Goal: Task Accomplishment & Management: Complete application form

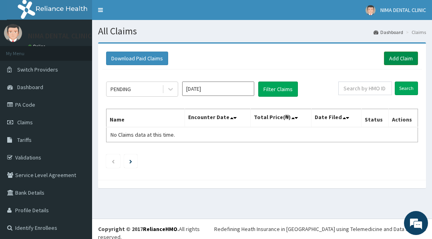
click at [400, 59] on link "Add Claim" at bounding box center [401, 59] width 34 height 14
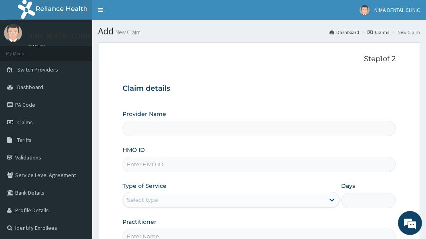
type input "MIMA DENTAL CLINIC"
click at [170, 165] on input "HMO ID" at bounding box center [259, 165] width 273 height 16
type input "DNE/10045/A"
click at [156, 196] on div "Select type" at bounding box center [142, 200] width 31 height 8
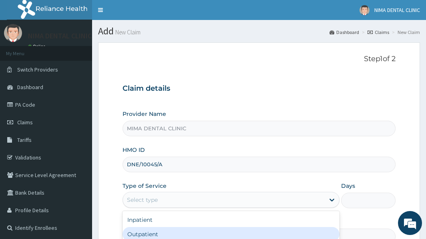
click at [146, 235] on div "Outpatient" at bounding box center [231, 234] width 217 height 14
type input "1"
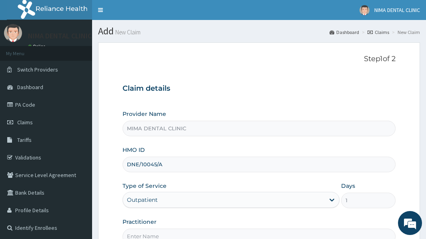
click at [186, 211] on div "Provider Name MIMA DENTAL CLINIC HMO ID DNE/10045/A Type of Service Outpatient …" at bounding box center [259, 177] width 273 height 135
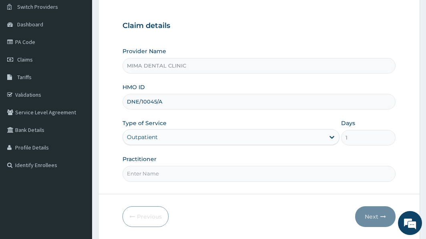
scroll to position [80, 0]
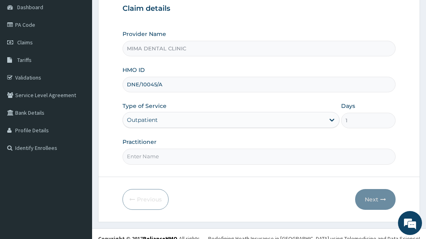
click at [165, 151] on input "Practitioner" at bounding box center [259, 157] width 273 height 16
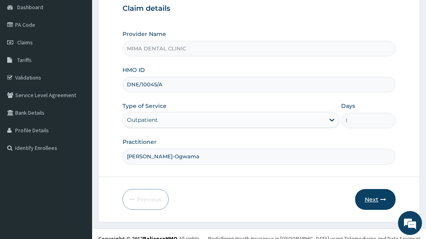
type input "Dr. Eghosa Goody-Ogwama"
click at [369, 195] on button "Next" at bounding box center [375, 199] width 40 height 21
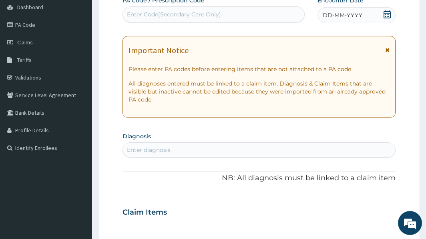
click at [231, 12] on div "Enter Code(Secondary Care Only)" at bounding box center [213, 14] width 181 height 13
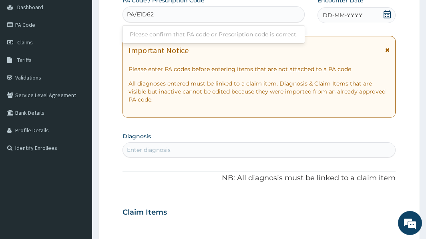
type input "PA/E1D622"
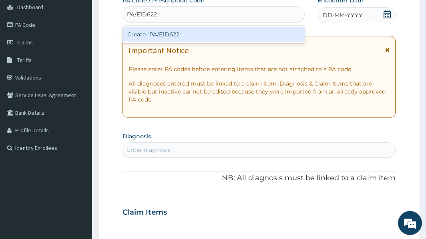
click at [191, 32] on div "Create "PA/E1D622"" at bounding box center [214, 34] width 182 height 14
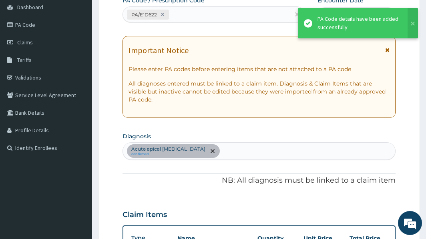
scroll to position [277, 0]
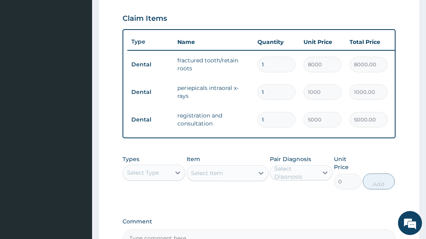
click at [265, 92] on input "1" at bounding box center [276, 92] width 38 height 16
type input "0.00"
type input "2"
type input "2000.00"
type input "0.00"
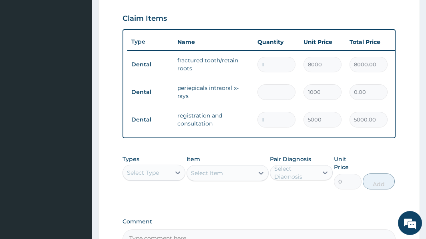
type input "5"
type input "5000.00"
type input "5"
click at [264, 64] on input "1" at bounding box center [276, 65] width 38 height 16
type input "0.00"
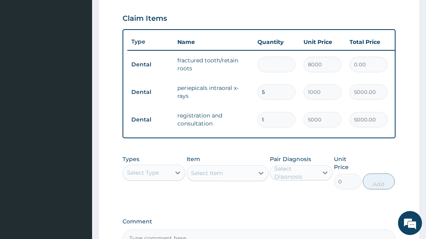
type input "3"
type input "24000.00"
type input "0.00"
type input "5"
type input "40000.00"
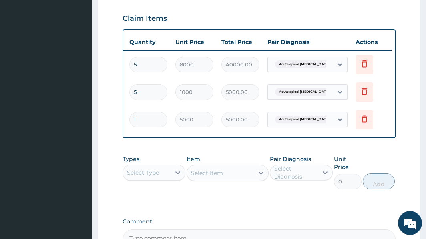
scroll to position [0, 129]
type input "5"
click at [338, 130] on td "Acute apical abscess" at bounding box center [307, 119] width 88 height 23
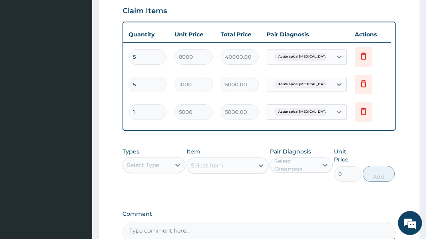
scroll to position [277, 0]
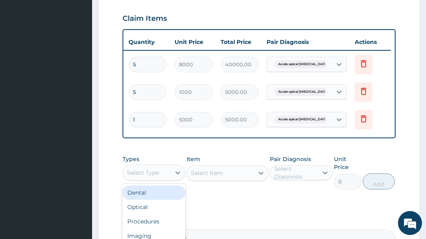
click at [162, 179] on div "Select Type" at bounding box center [147, 173] width 48 height 13
click at [136, 200] on div "Dental" at bounding box center [154, 193] width 63 height 14
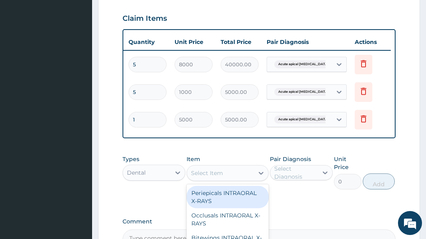
click at [260, 177] on icon at bounding box center [261, 173] width 8 height 8
type input "SC"
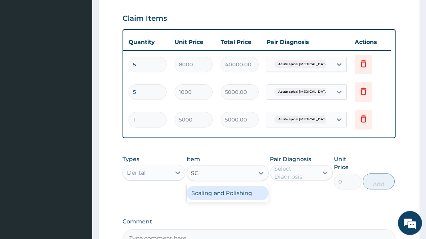
click at [244, 197] on div "Scaling and Polishing" at bounding box center [228, 193] width 82 height 14
type input "15000"
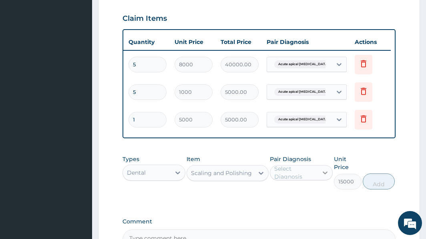
click at [323, 177] on icon at bounding box center [325, 173] width 8 height 8
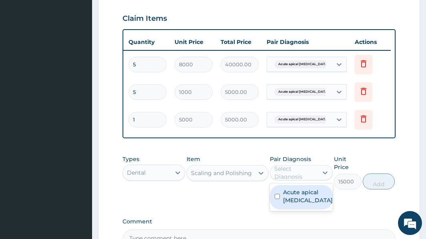
click at [277, 199] on input "checkbox" at bounding box center [277, 196] width 5 height 5
checkbox input "true"
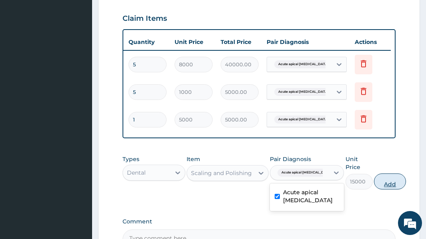
click at [380, 189] on button "Add" at bounding box center [390, 182] width 32 height 16
type input "0"
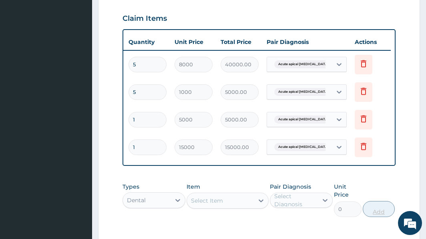
type input "0"
type input "0.00"
type input "1"
type input "15000.00"
type input "0"
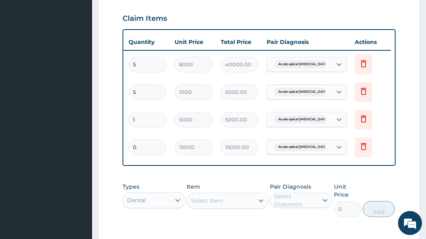
type input "0.00"
type input "1"
type input "15000.00"
click at [375, 183] on div "PA Code / Prescription Code PA/E1D622 Encounter Date 13-09-2025 Important Notic…" at bounding box center [259, 39] width 273 height 478
click at [370, 186] on div "Types Dental Item Select Item Pair Diagnosis Select Diagnosis Unit Price 0 Add" at bounding box center [259, 200] width 273 height 42
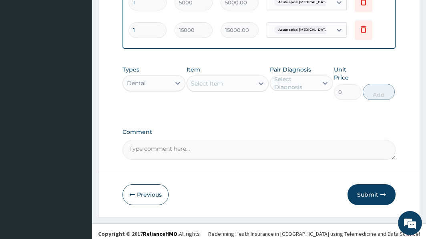
scroll to position [405, 0]
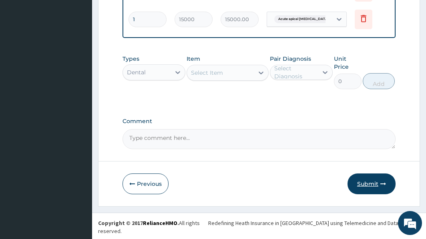
click at [369, 189] on button "Submit" at bounding box center [371, 184] width 48 height 21
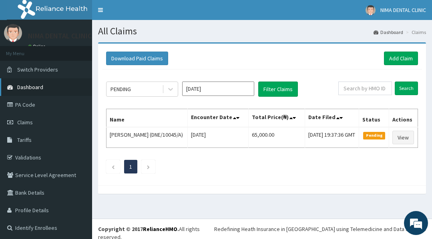
click at [28, 86] on span "Dashboard" at bounding box center [30, 87] width 26 height 7
